Goal: Task Accomplishment & Management: Manage account settings

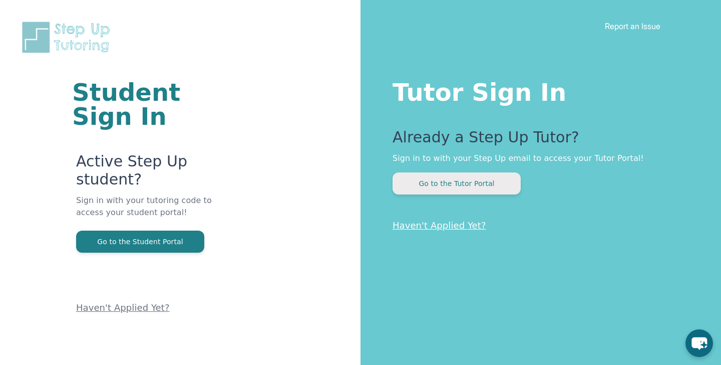
click at [485, 187] on button "Go to the Tutor Portal" at bounding box center [457, 183] width 128 height 22
click at [457, 181] on button "Go to the Tutor Portal" at bounding box center [457, 183] width 128 height 22
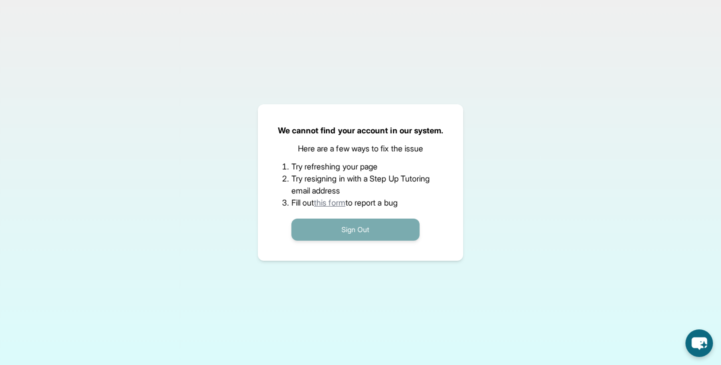
click at [327, 222] on button "Sign Out" at bounding box center [355, 229] width 128 height 22
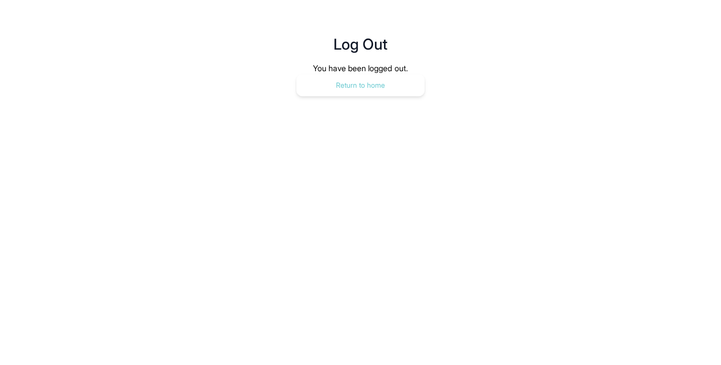
click at [370, 87] on button "Return to home" at bounding box center [360, 85] width 128 height 22
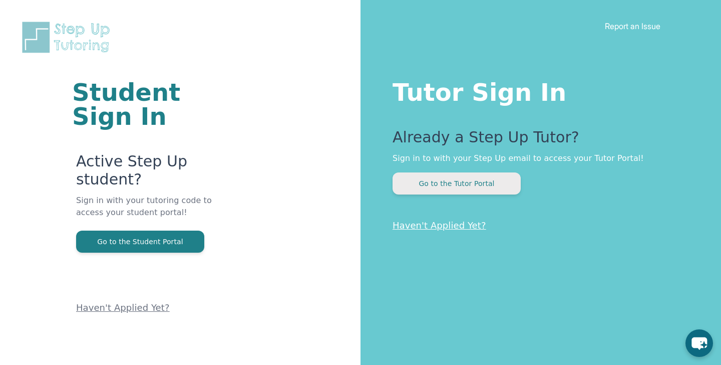
click at [500, 188] on button "Go to the Tutor Portal" at bounding box center [457, 183] width 128 height 22
